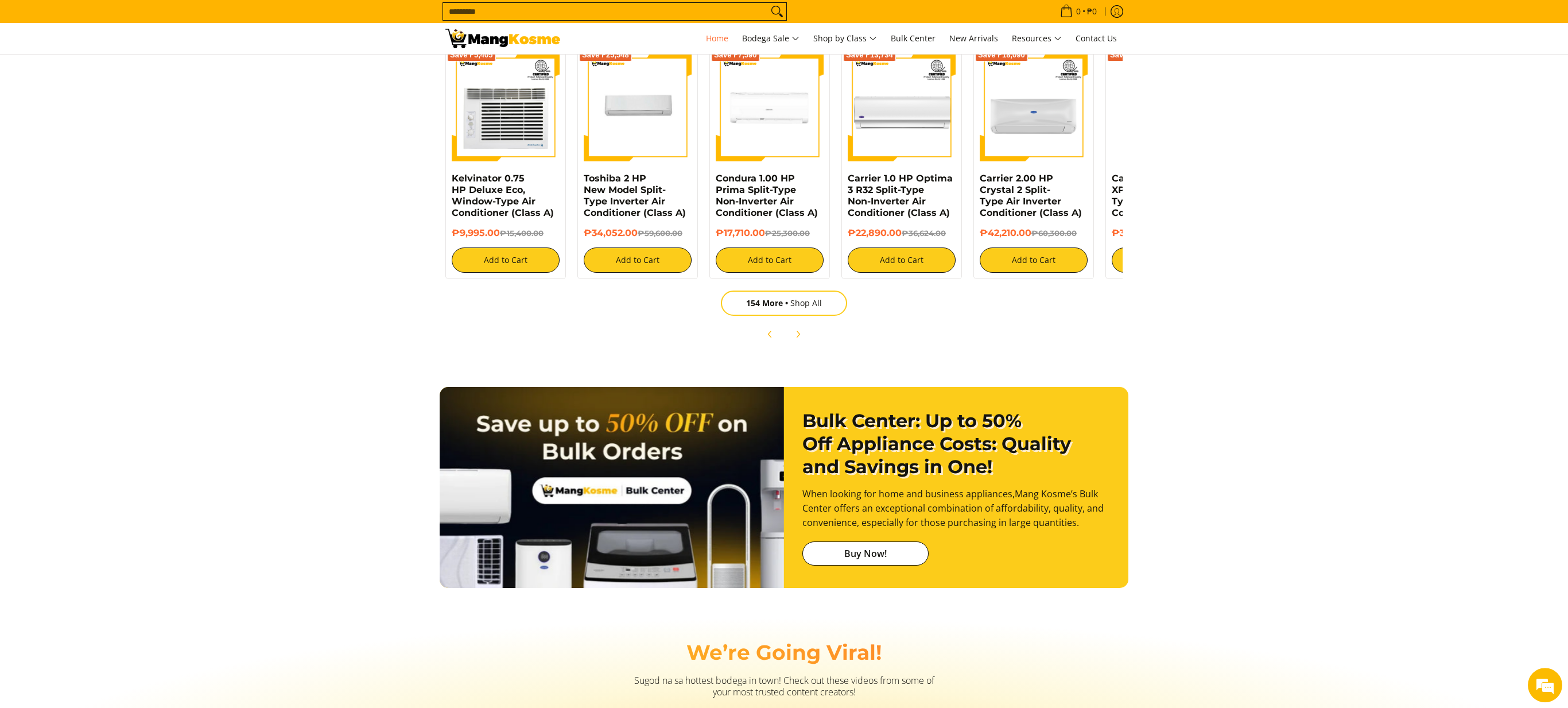
scroll to position [0, 1322]
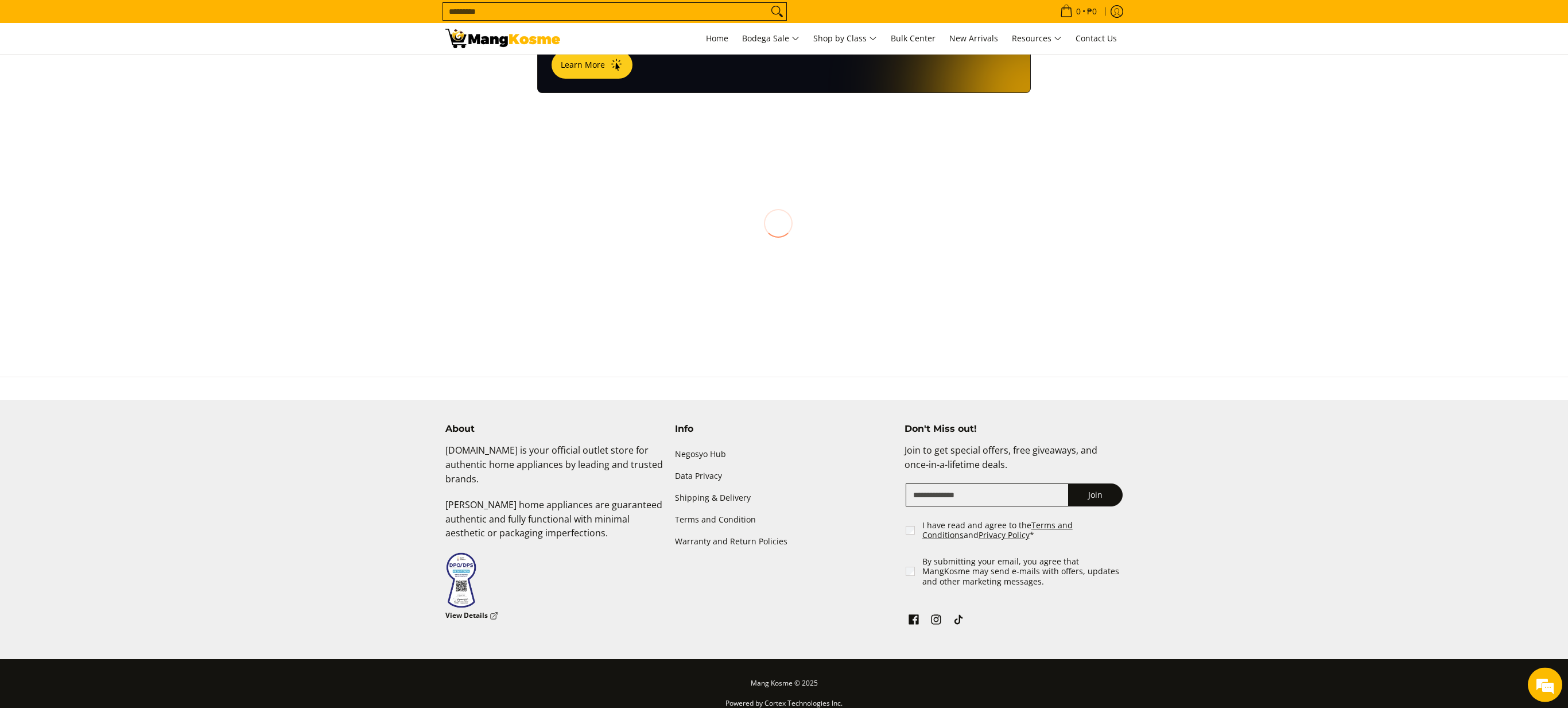
scroll to position [853, 0]
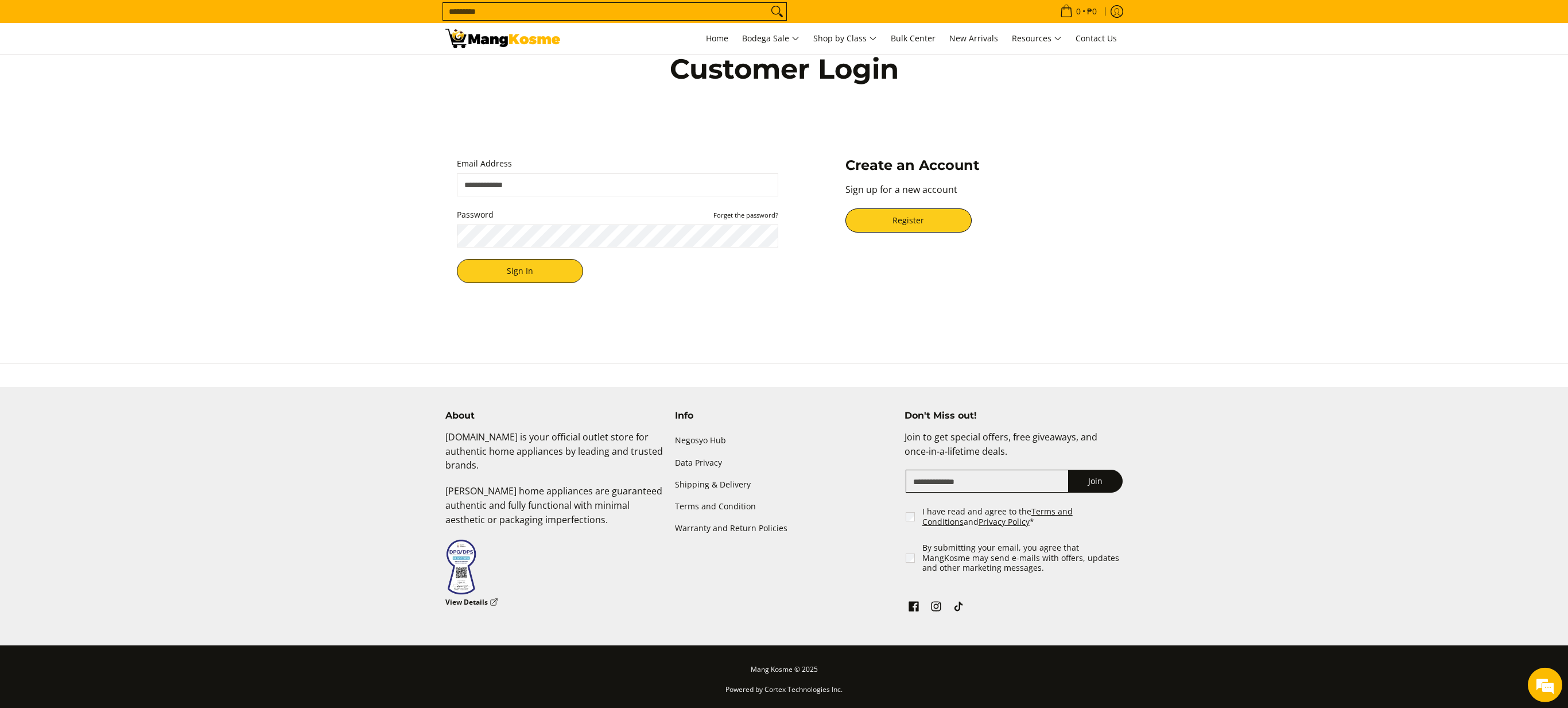
scroll to position [55, 0]
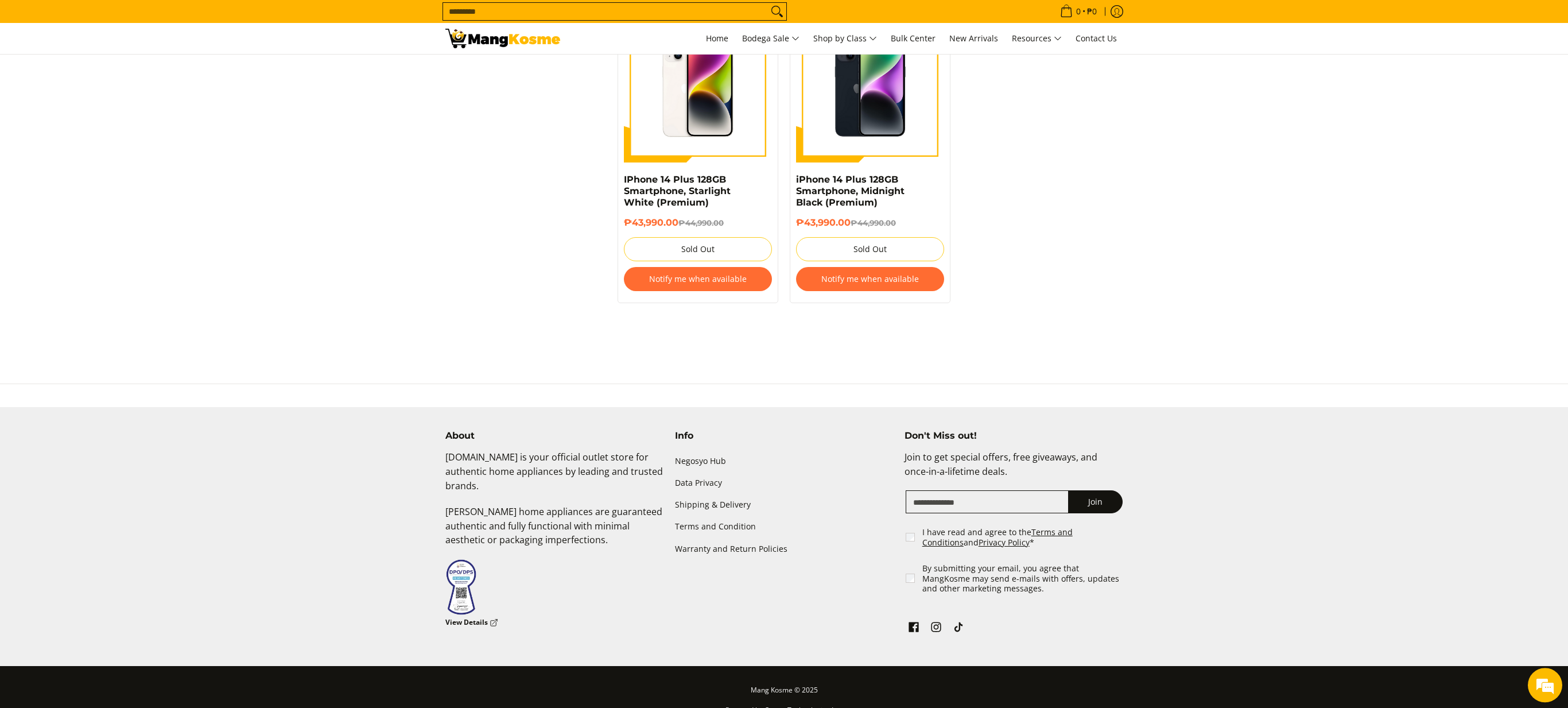
scroll to position [2417, 0]
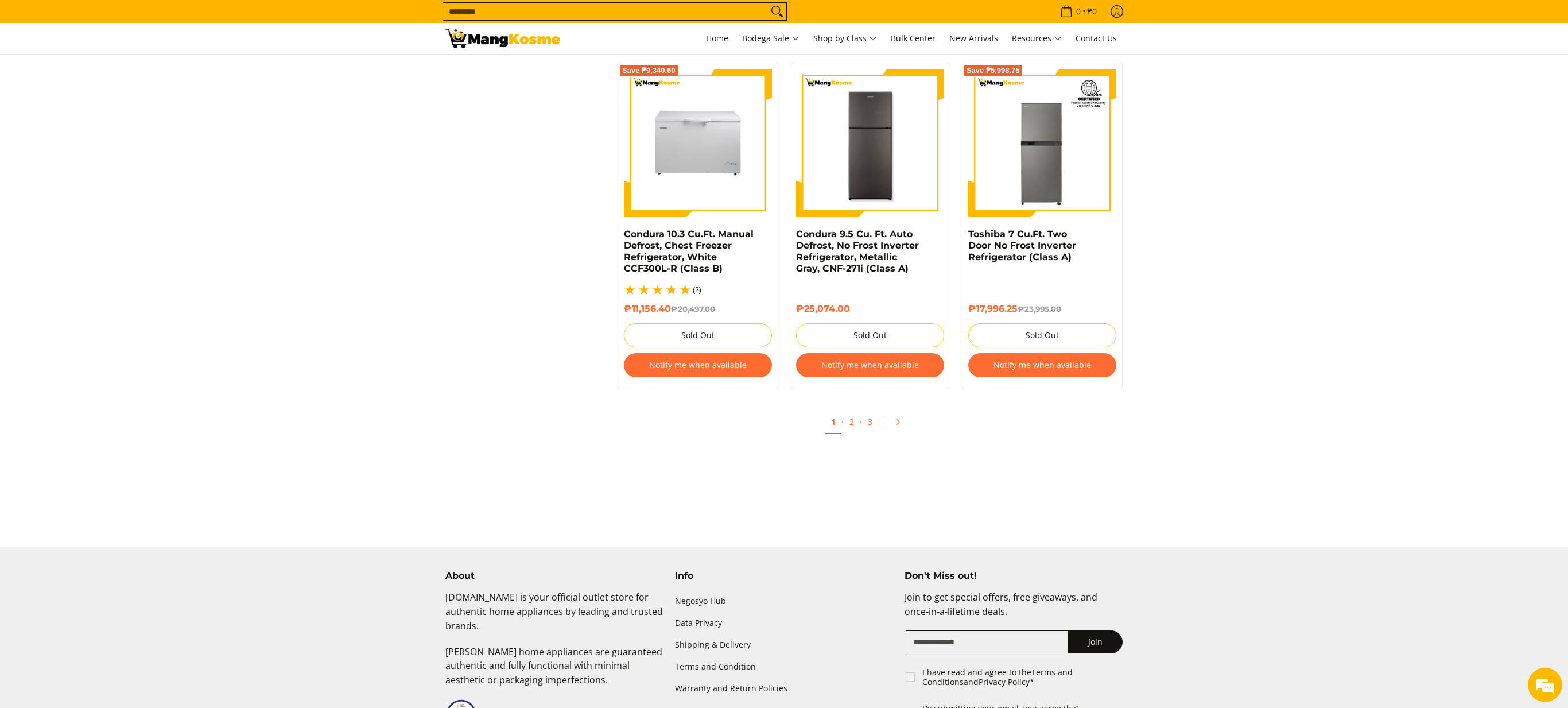
scroll to position [2537, 0]
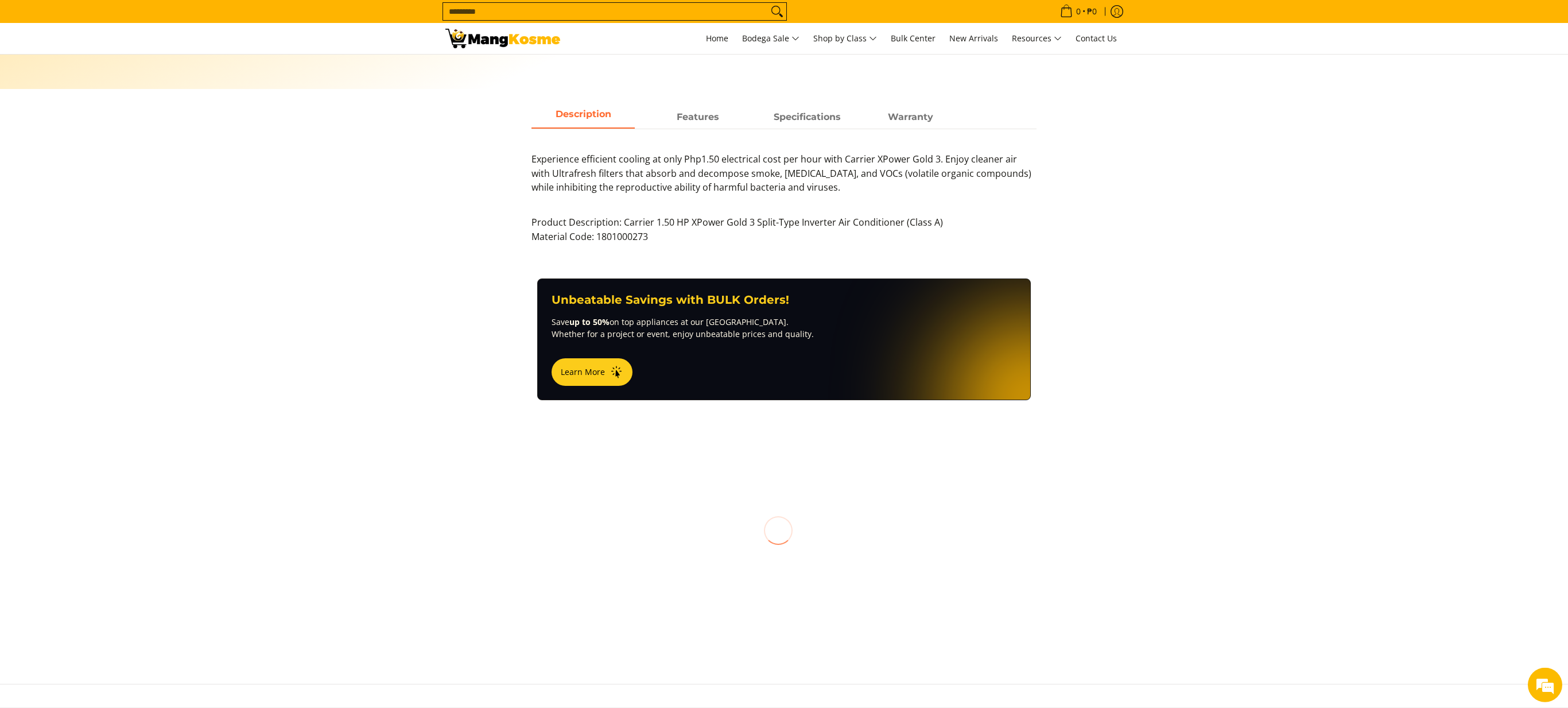
scroll to position [794, 0]
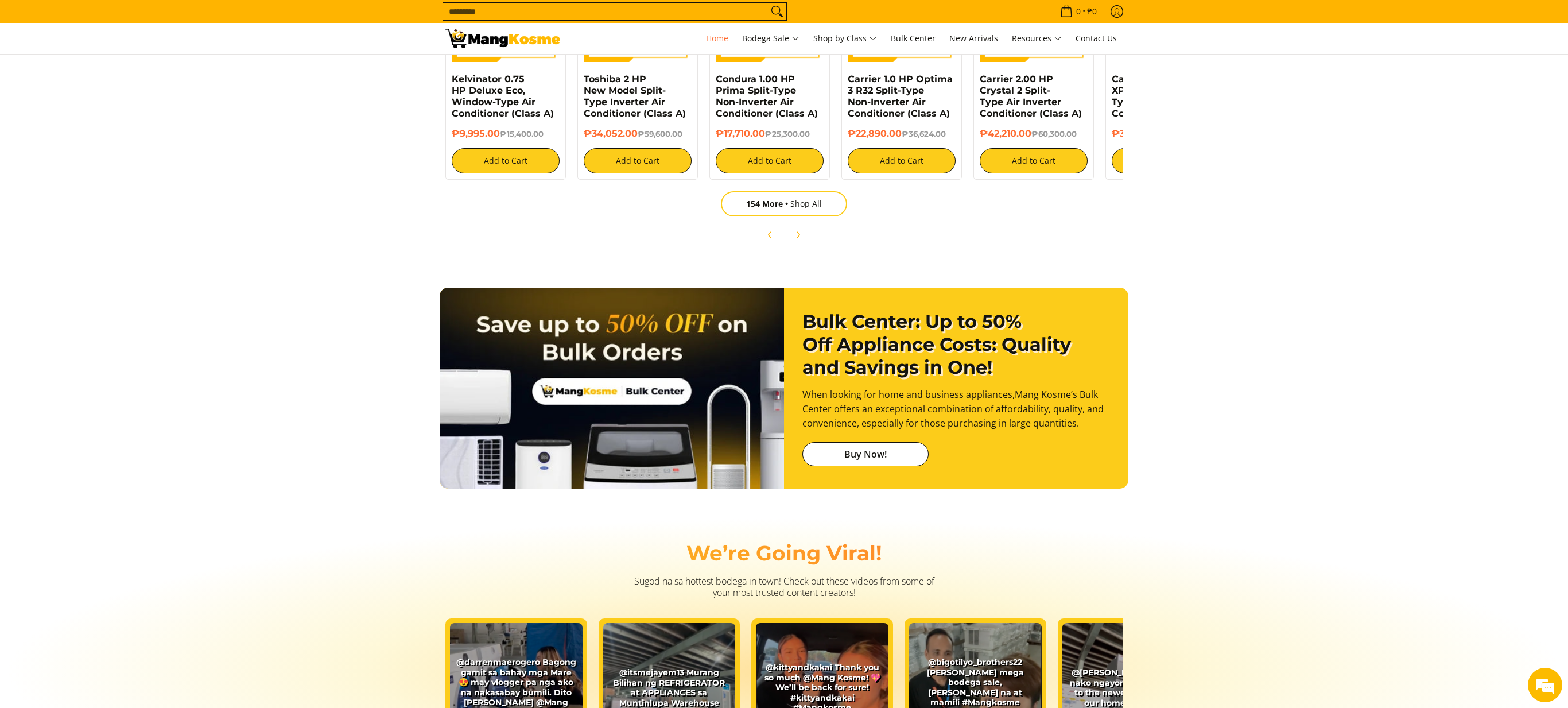
scroll to position [0, 113]
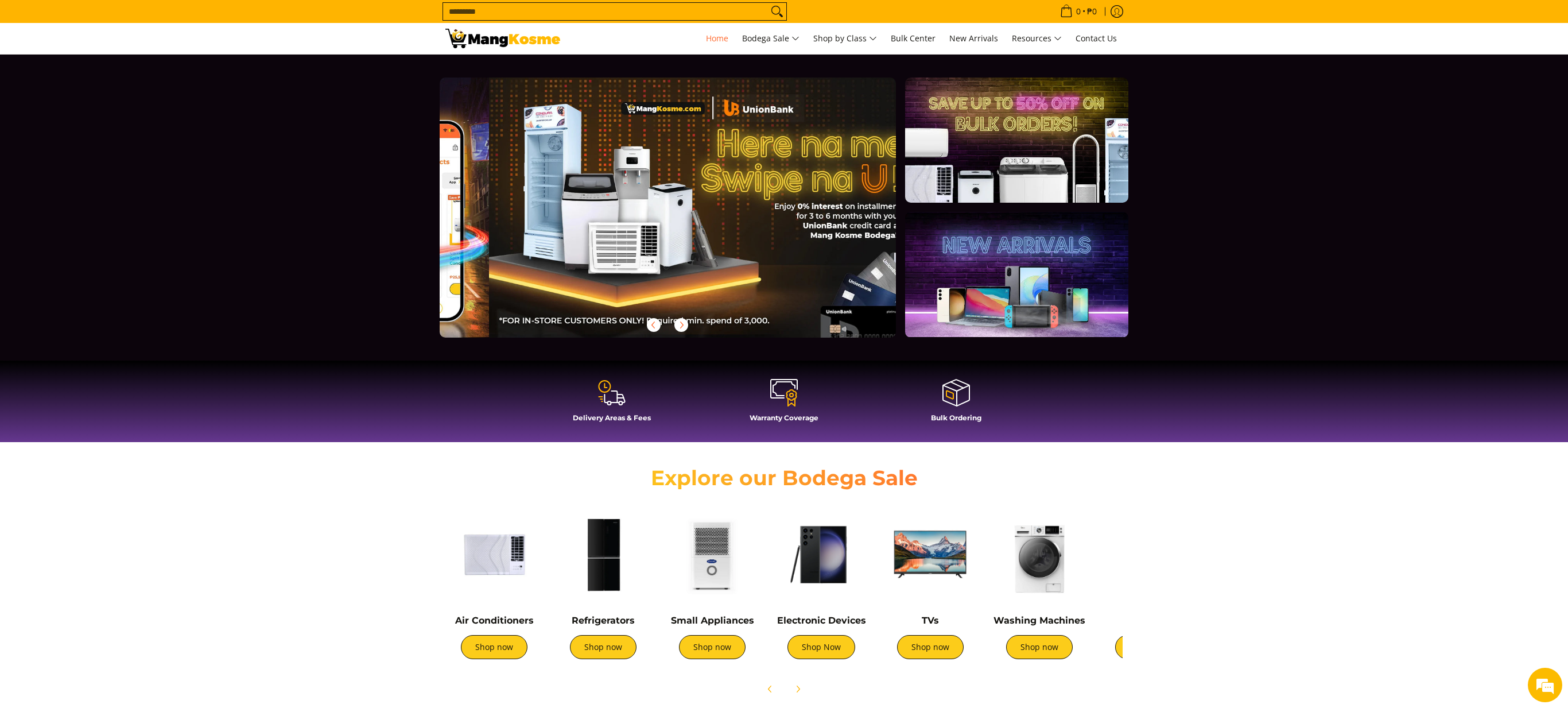
scroll to position [0, 456]
